Goal: Information Seeking & Learning: Learn about a topic

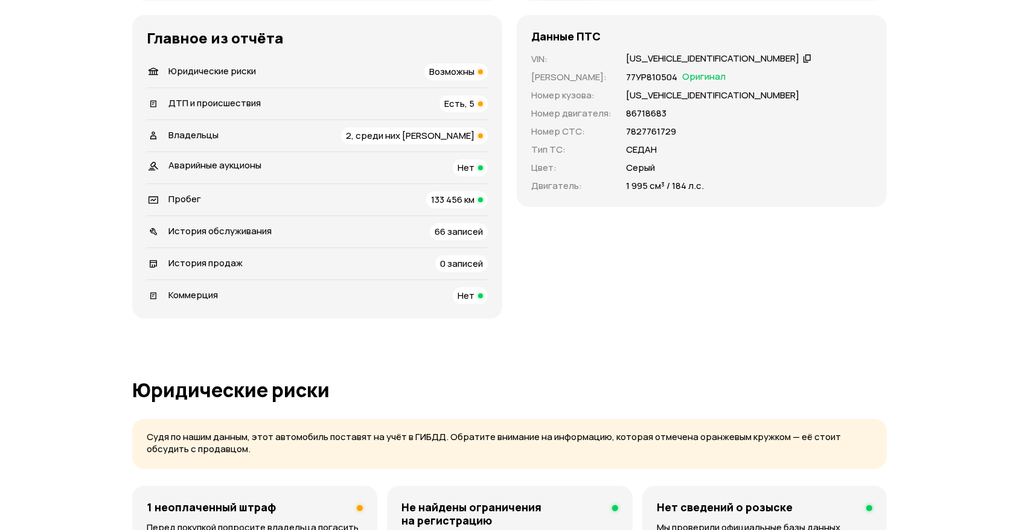
scroll to position [397, 0]
click at [462, 101] on span "Есть, 5" at bounding box center [459, 103] width 30 height 13
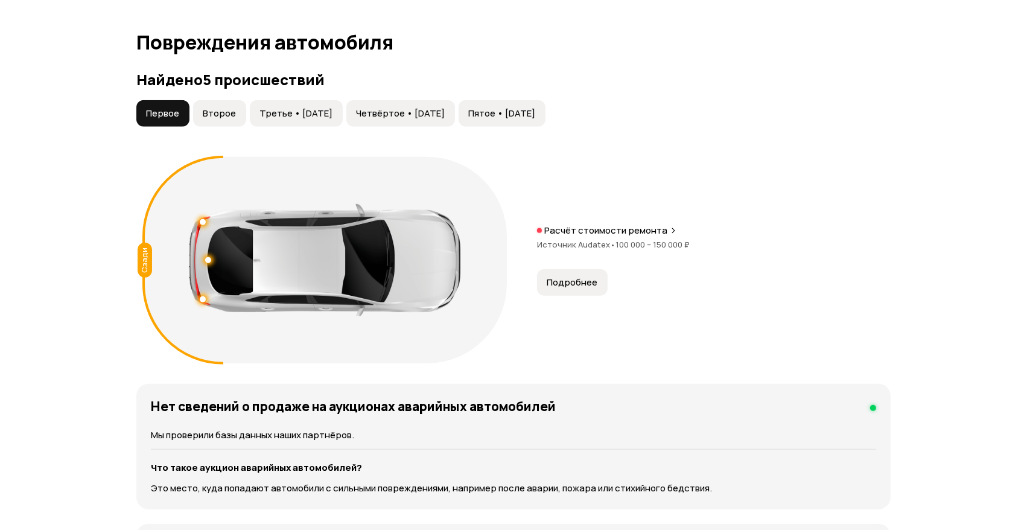
scroll to position [1249, 0]
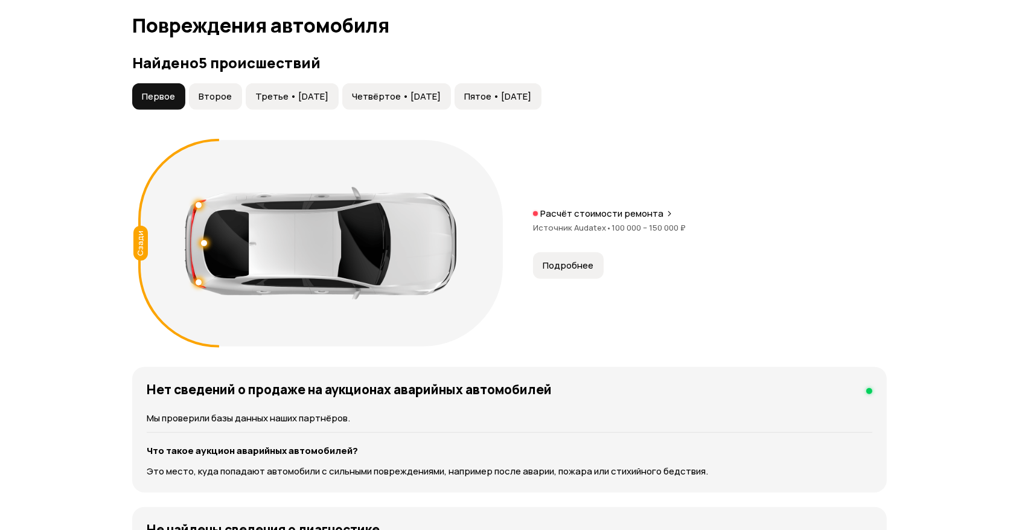
click at [219, 91] on span "Второе" at bounding box center [215, 97] width 33 height 12
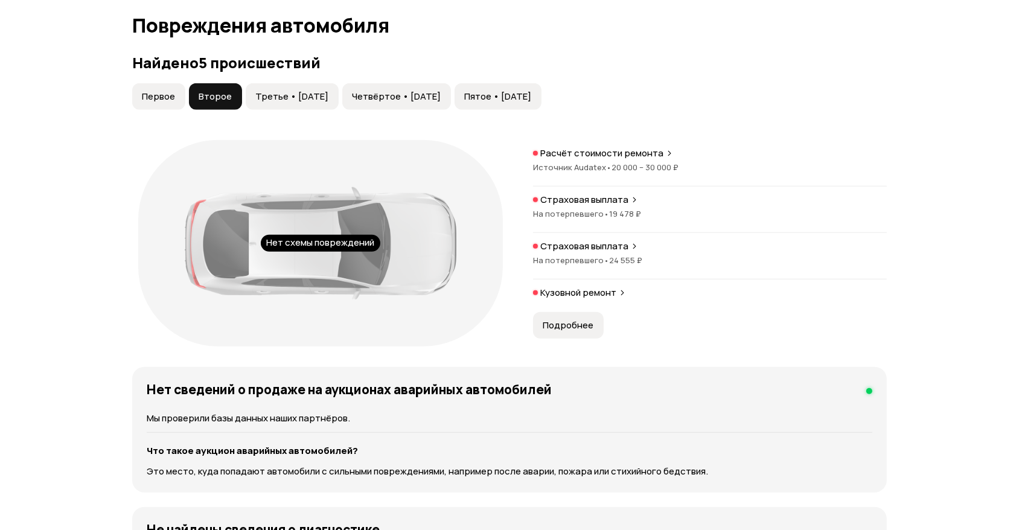
click at [295, 91] on span "Третье • [DATE]" at bounding box center [291, 97] width 73 height 12
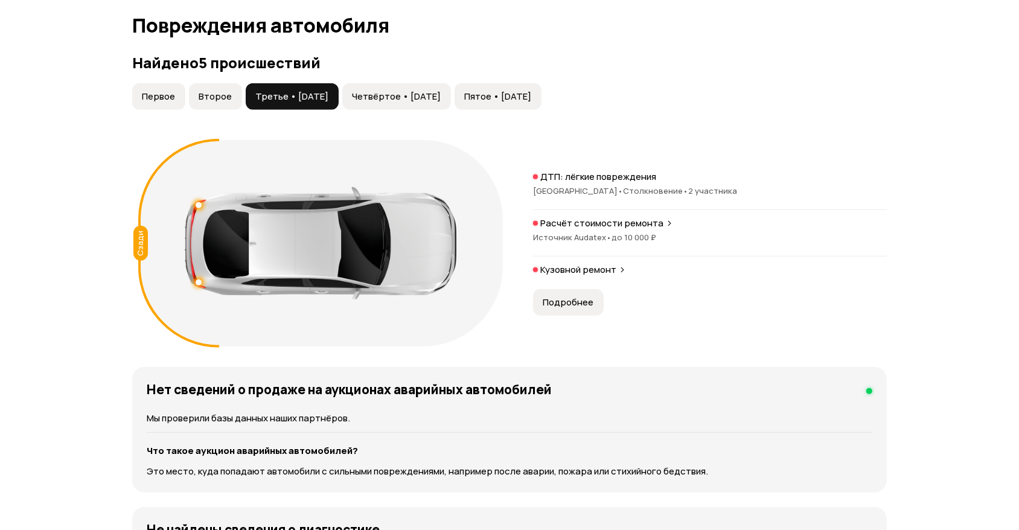
click at [368, 91] on span "Четвёртое • [DATE]" at bounding box center [396, 97] width 89 height 12
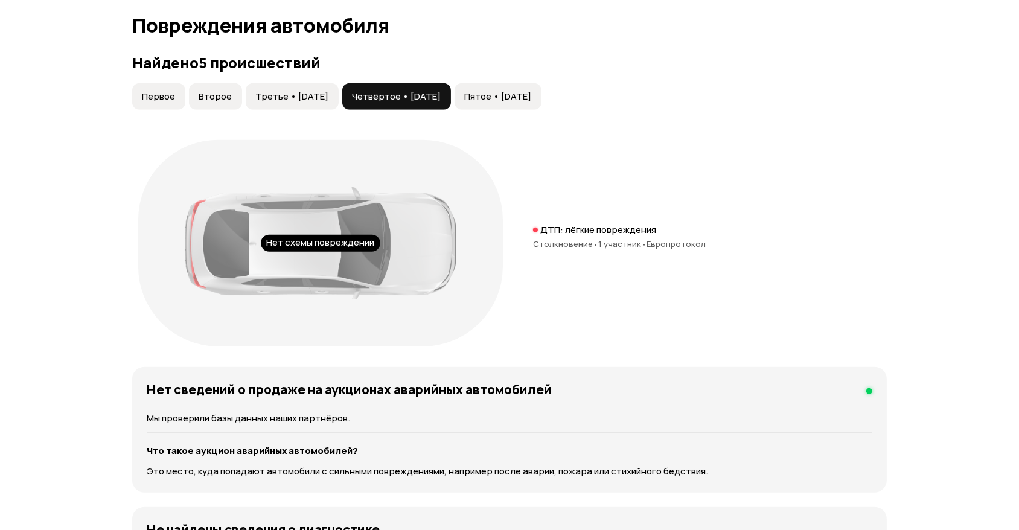
click at [517, 91] on span "Пятое • [DATE]" at bounding box center [497, 97] width 67 height 12
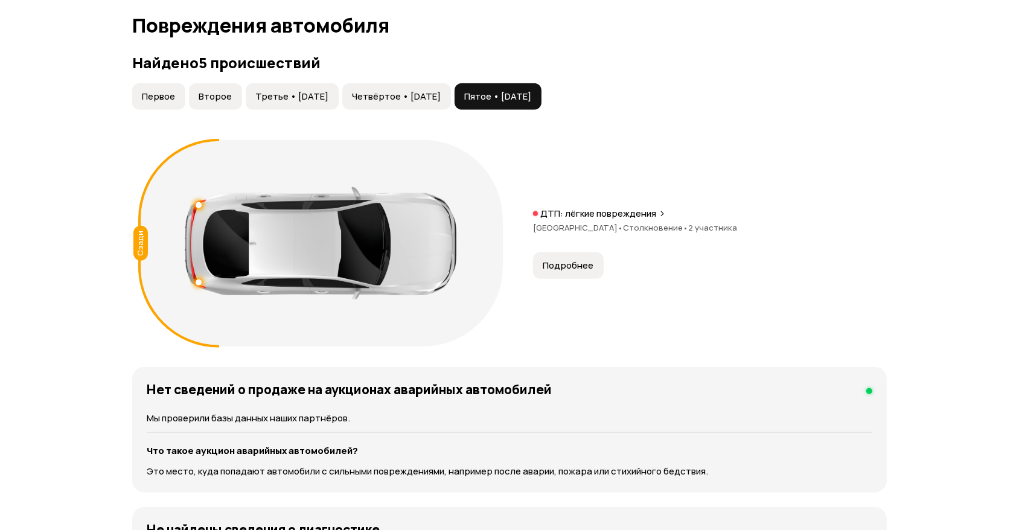
click at [570, 260] on span "Подробнее" at bounding box center [568, 266] width 51 height 12
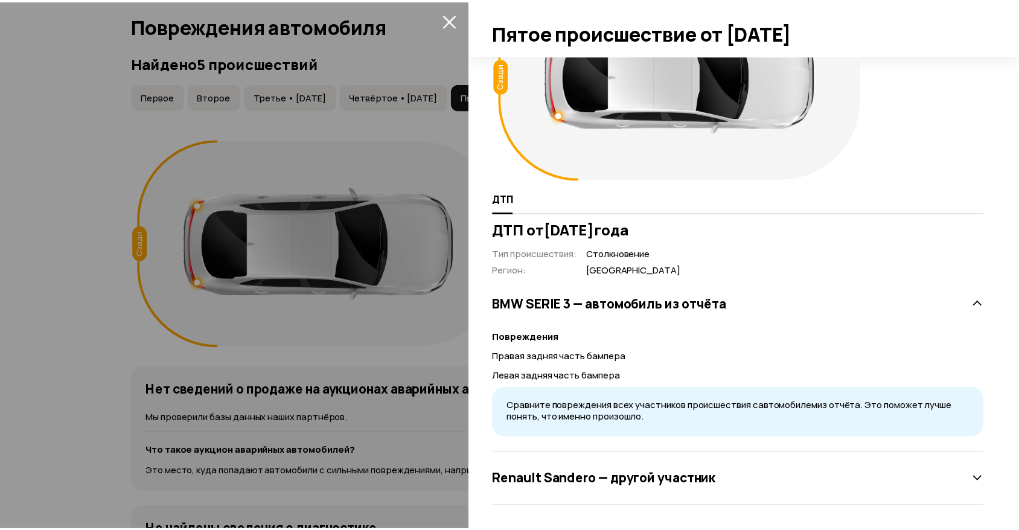
scroll to position [89, 0]
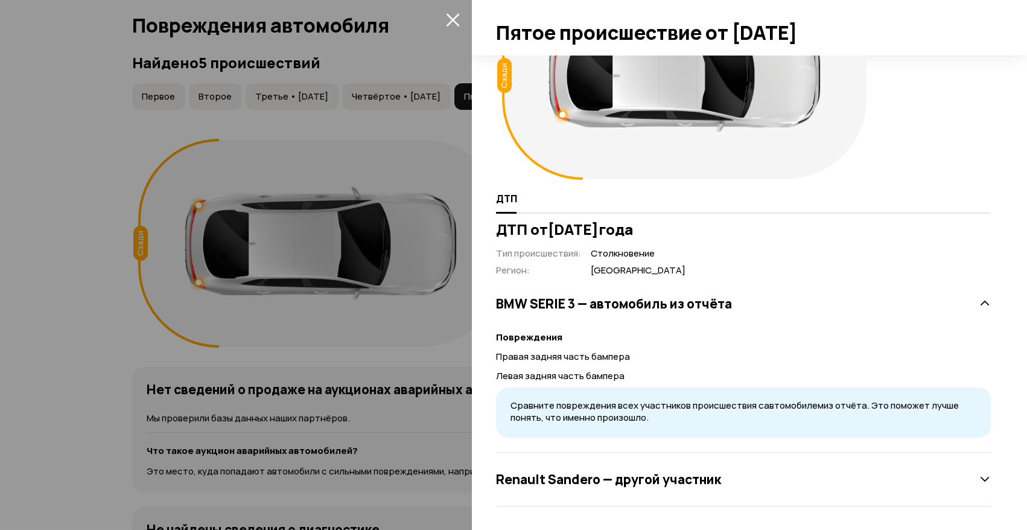
click at [360, 167] on div at bounding box center [513, 265] width 1027 height 530
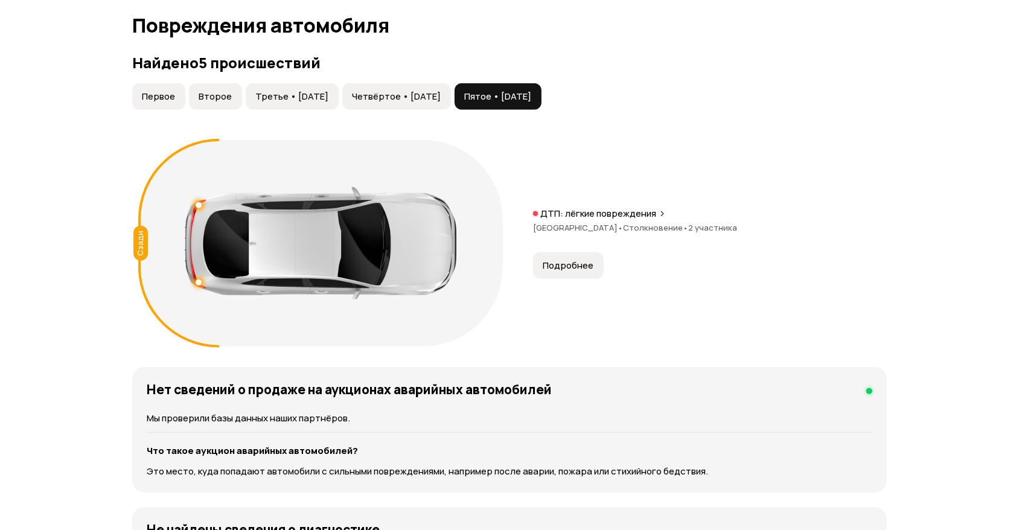
click at [156, 91] on span "Первое" at bounding box center [158, 97] width 33 height 12
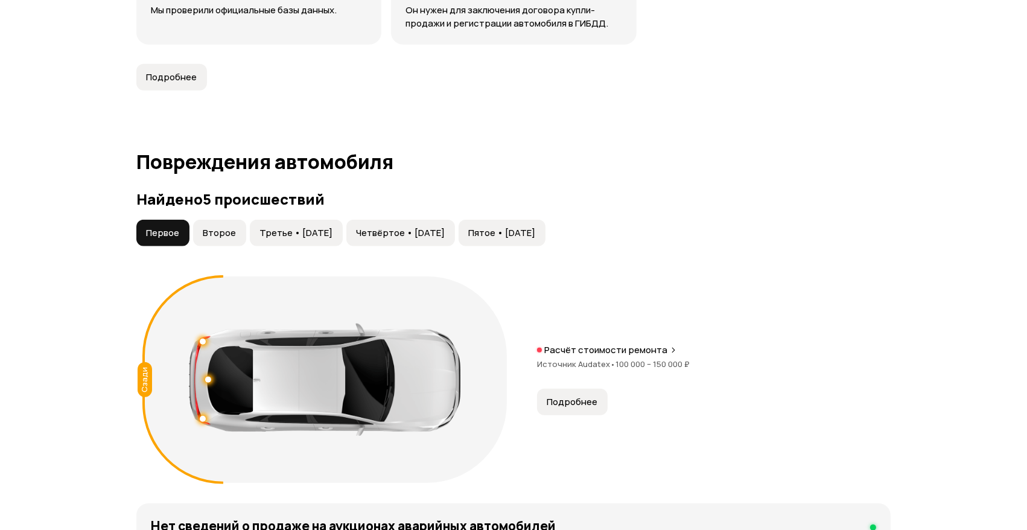
scroll to position [1113, 0]
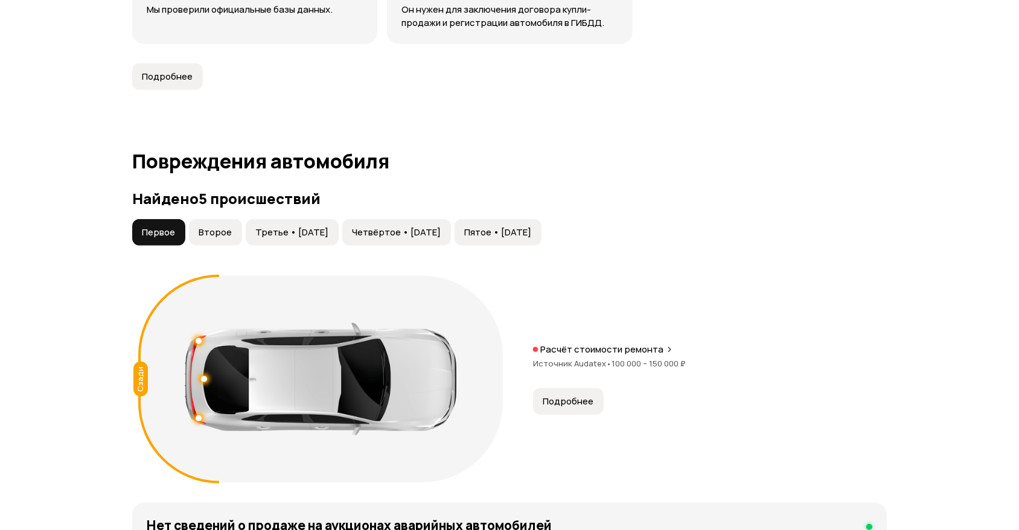
click at [205, 219] on button "Второе" at bounding box center [215, 232] width 53 height 27
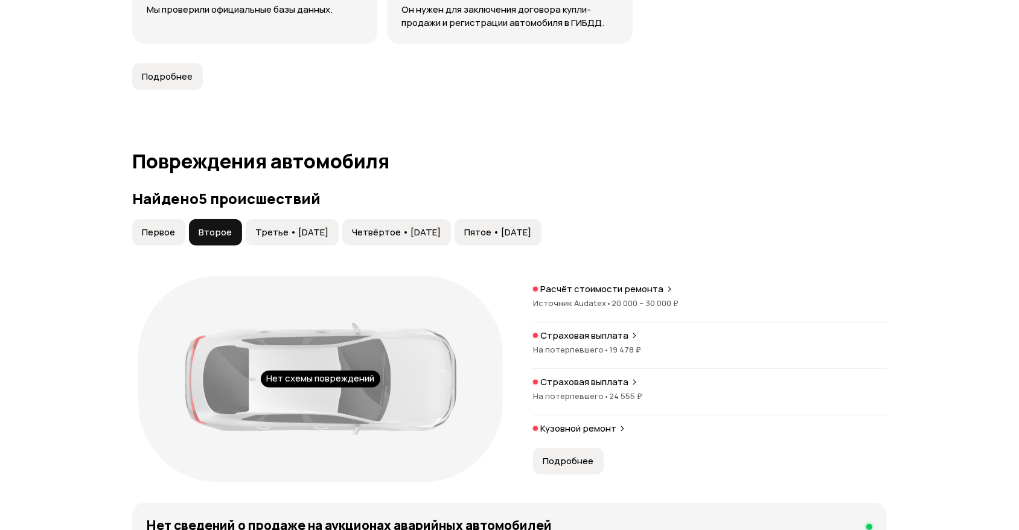
click at [162, 226] on span "Первое" at bounding box center [158, 232] width 33 height 12
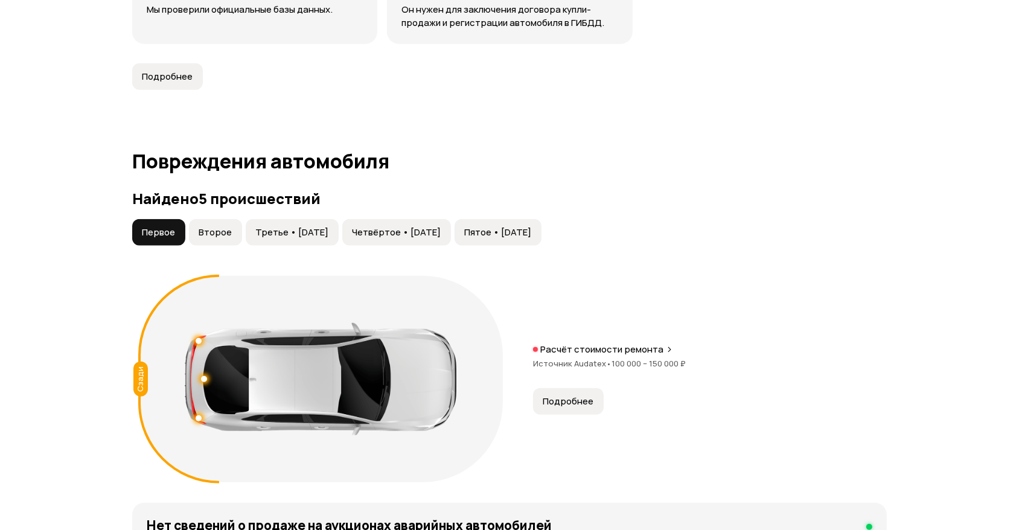
click at [585, 395] on span "Подробнее" at bounding box center [568, 401] width 51 height 12
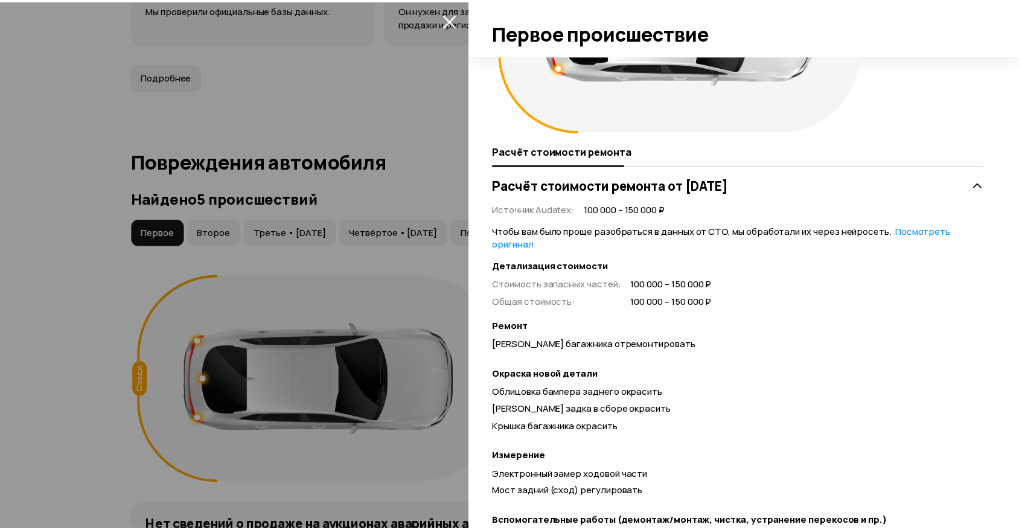
scroll to position [142, 0]
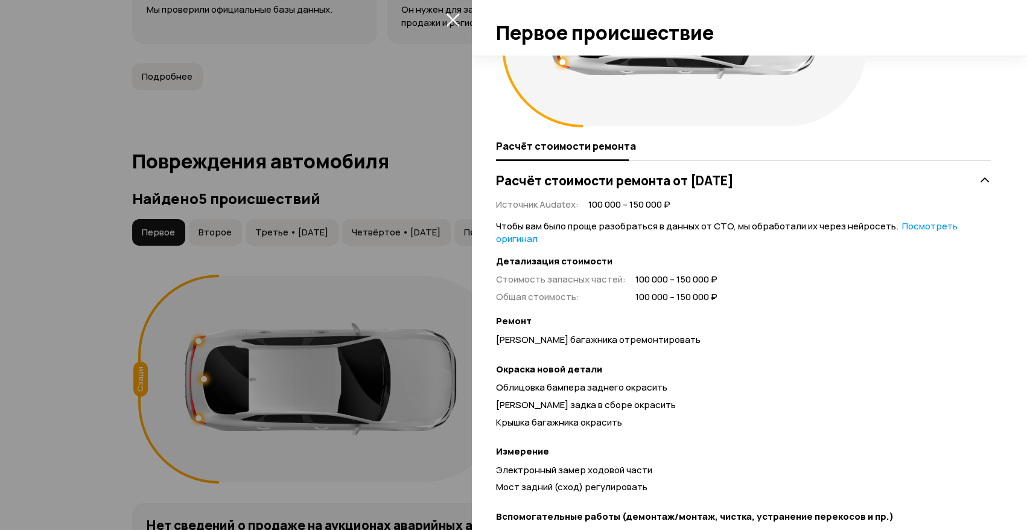
click at [359, 132] on div at bounding box center [513, 265] width 1027 height 530
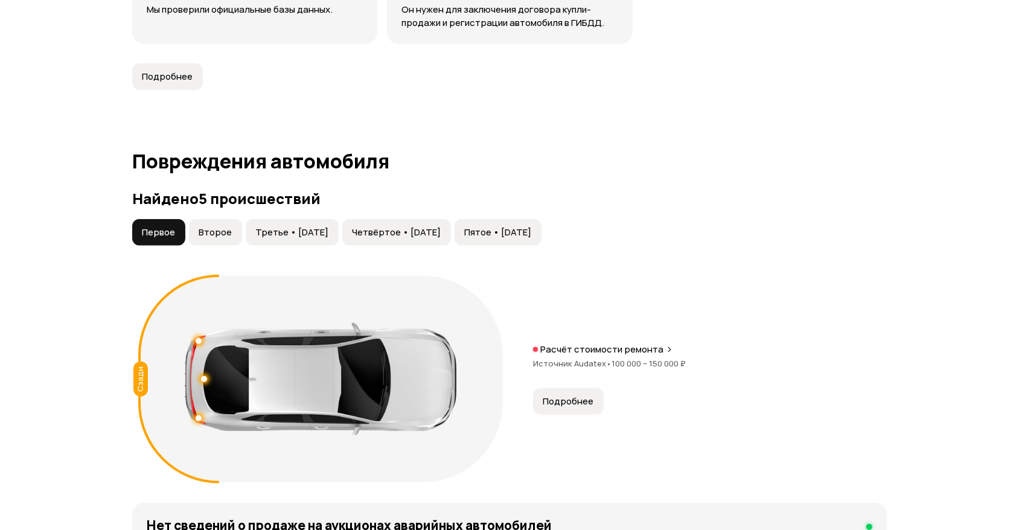
click at [220, 226] on span "Второе" at bounding box center [215, 232] width 33 height 12
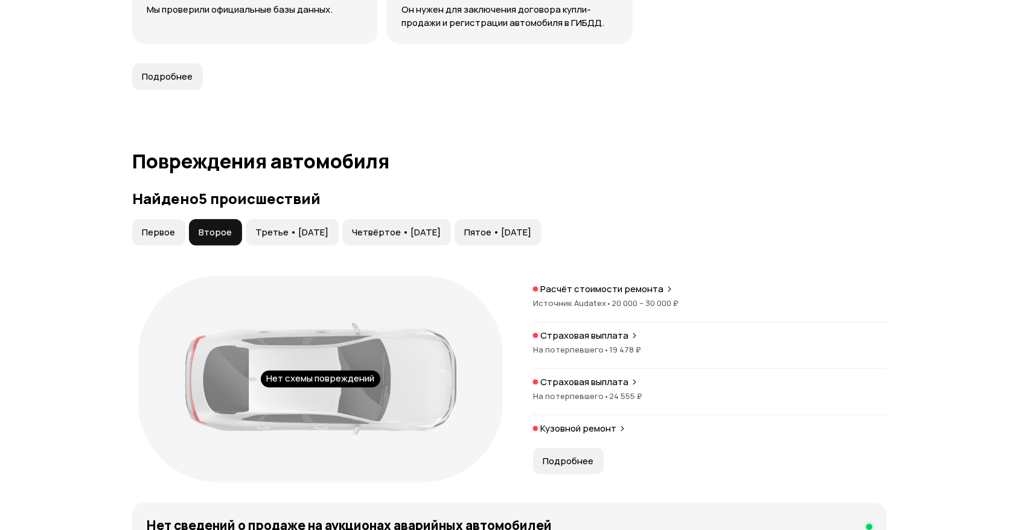
click at [595, 448] on button "Подробнее" at bounding box center [568, 461] width 71 height 27
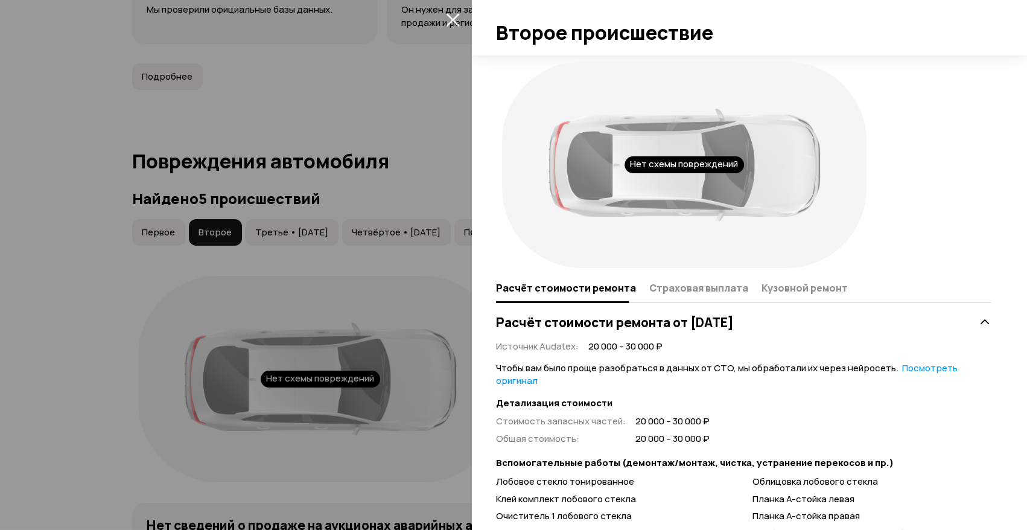
click at [386, 328] on div at bounding box center [513, 265] width 1027 height 530
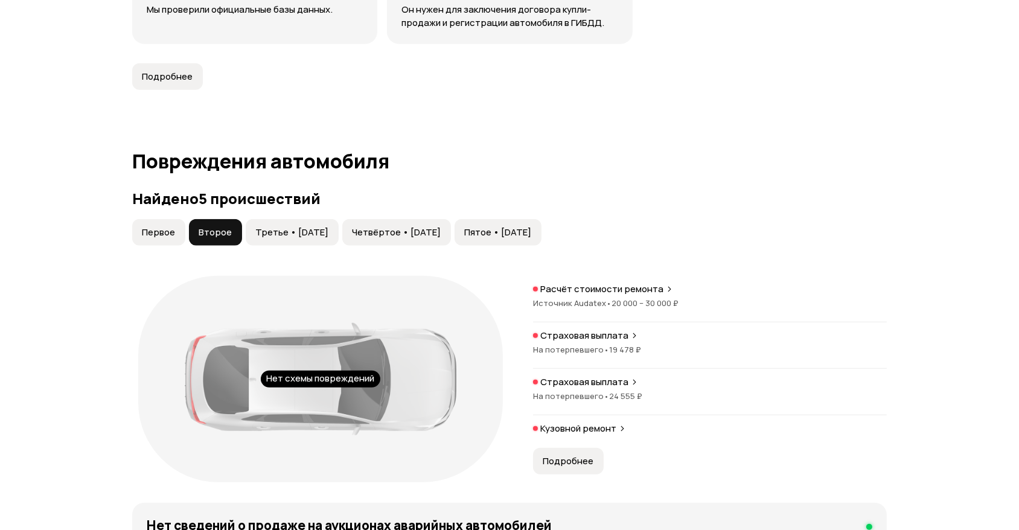
click at [302, 226] on span "Третье • [DATE]" at bounding box center [291, 232] width 73 height 12
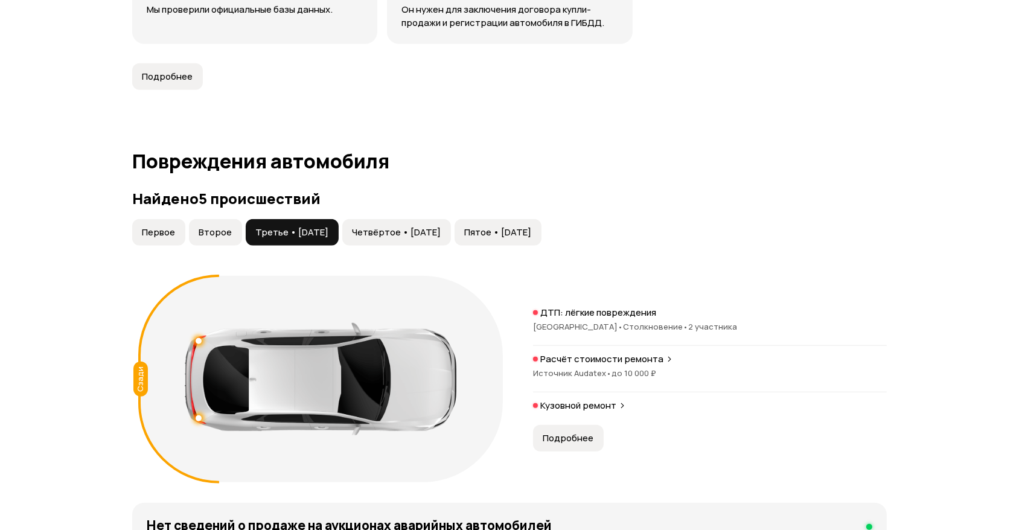
click at [564, 432] on span "Подробнее" at bounding box center [568, 438] width 51 height 12
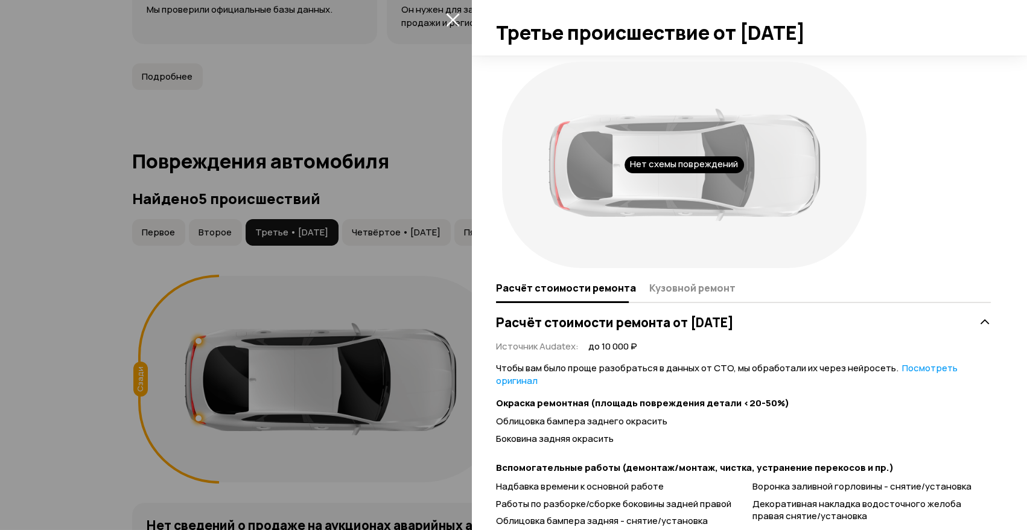
click at [337, 370] on div at bounding box center [513, 265] width 1027 height 530
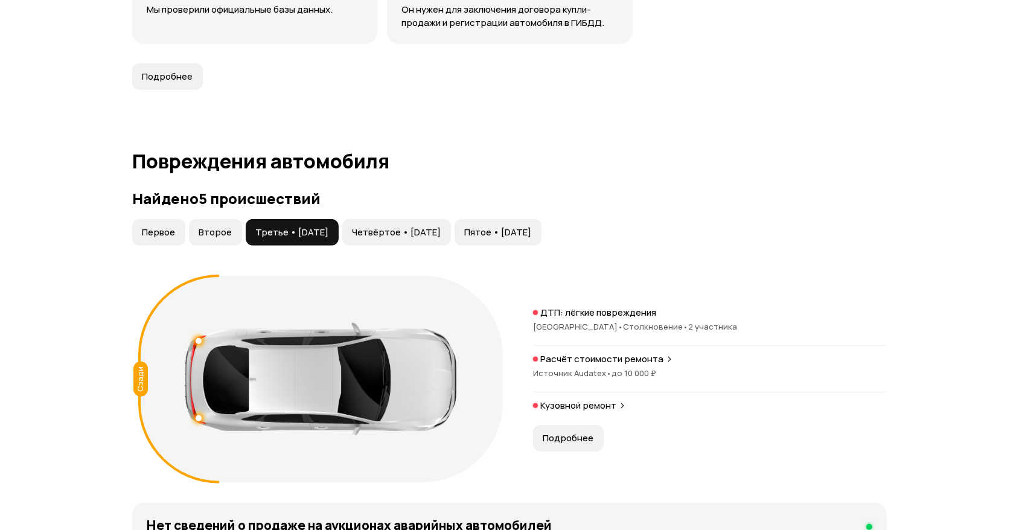
click at [441, 226] on span "Четвёртое • [DATE]" at bounding box center [396, 232] width 89 height 12
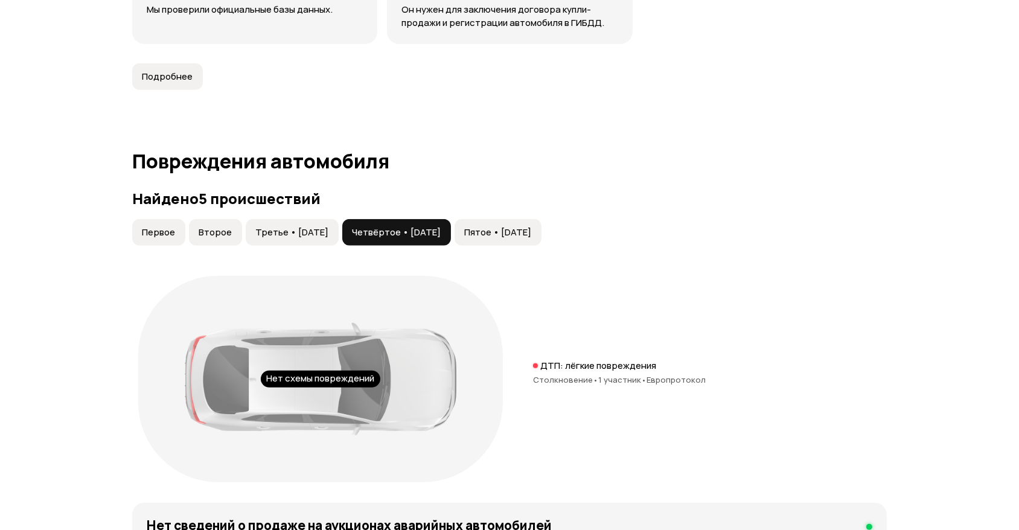
drag, startPoint x: 264, startPoint y: 218, endPoint x: 271, endPoint y: 217, distance: 6.7
click at [269, 226] on span "Третье • [DATE]" at bounding box center [291, 232] width 73 height 12
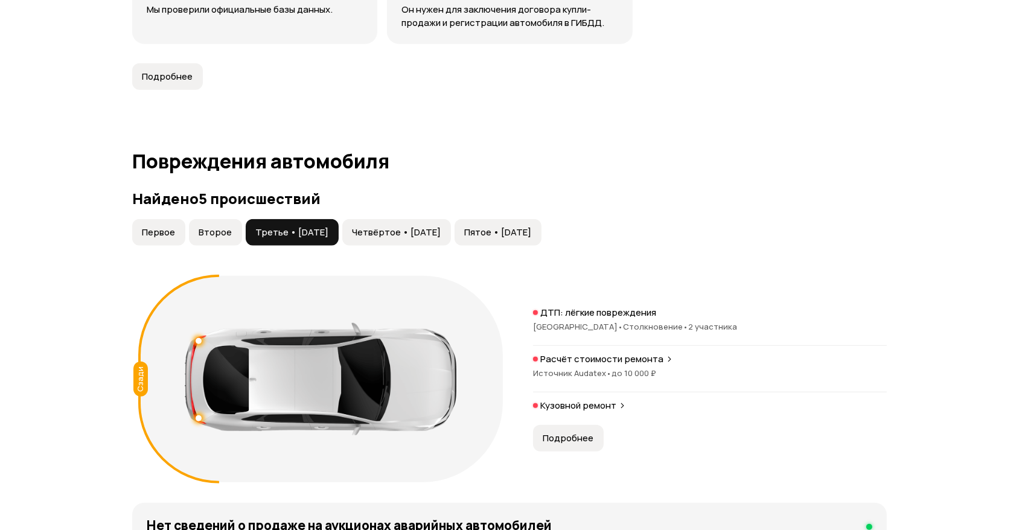
click at [220, 226] on span "Второе" at bounding box center [215, 232] width 33 height 12
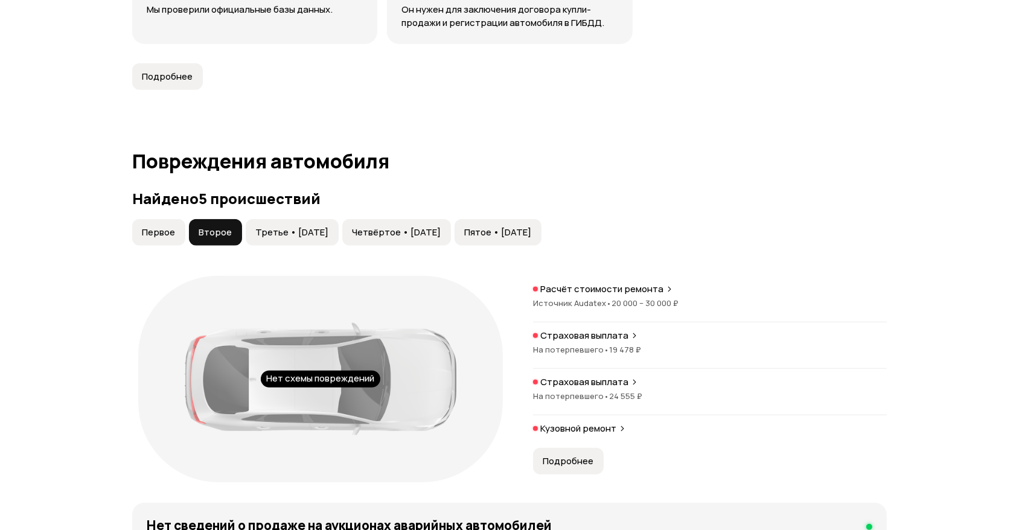
click at [169, 226] on span "Первое" at bounding box center [158, 232] width 33 height 12
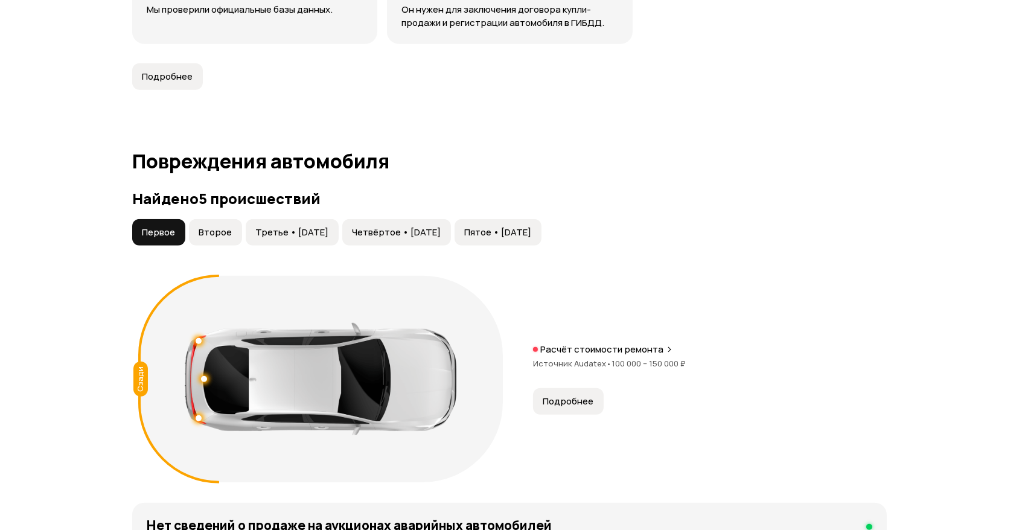
click at [337, 229] on button "Третье • [DATE]" at bounding box center [292, 232] width 93 height 27
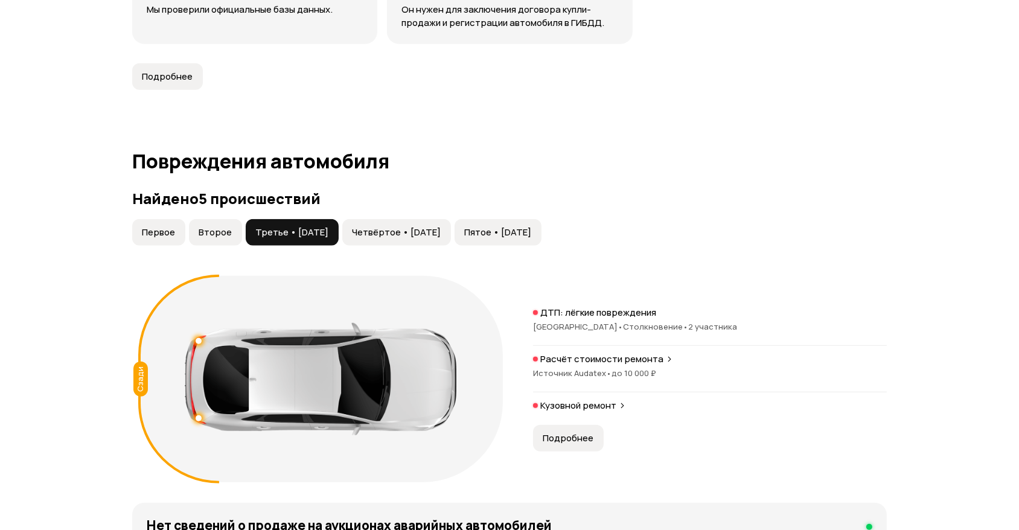
click at [372, 226] on span "Четвёртое • [DATE]" at bounding box center [396, 232] width 89 height 12
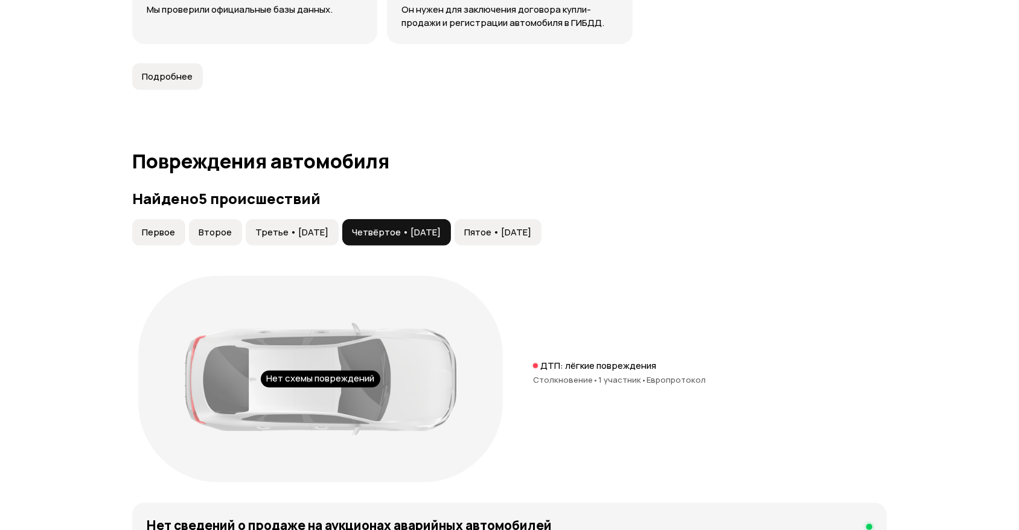
click at [507, 226] on span "Пятое • [DATE]" at bounding box center [497, 232] width 67 height 12
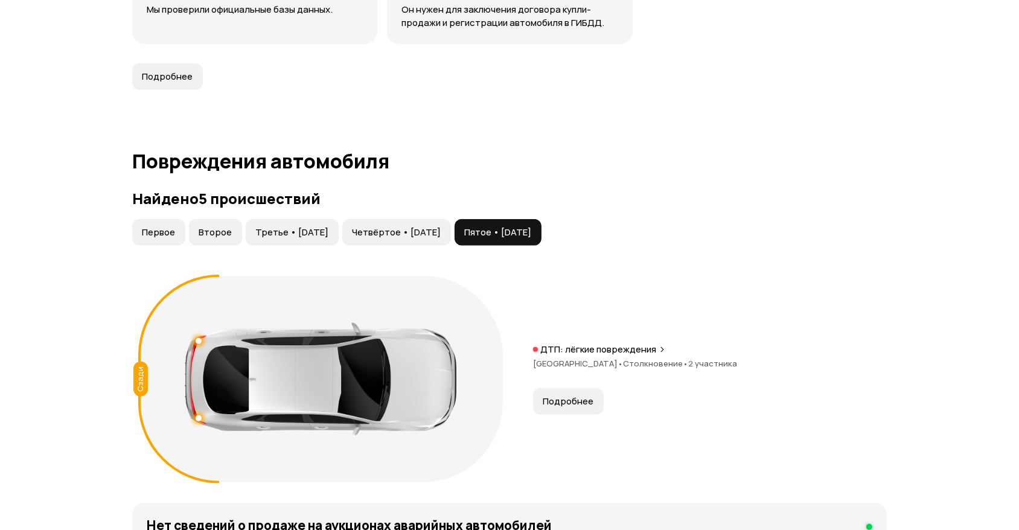
click at [153, 226] on span "Первое" at bounding box center [158, 232] width 33 height 12
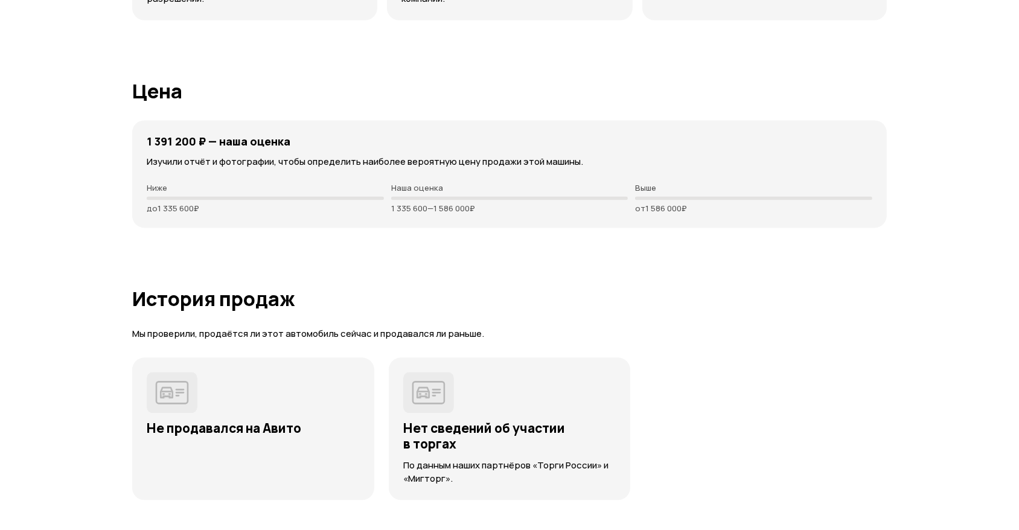
scroll to position [3180, 0]
drag, startPoint x: 388, startPoint y: 193, endPoint x: 468, endPoint y: 199, distance: 80.5
click at [468, 199] on div "1 391 200 ₽ — наша оценка Изучили отчёт и фотографии, чтобы определить наиболее…" at bounding box center [509, 174] width 754 height 107
